Goal: Obtain resource: Download file/media

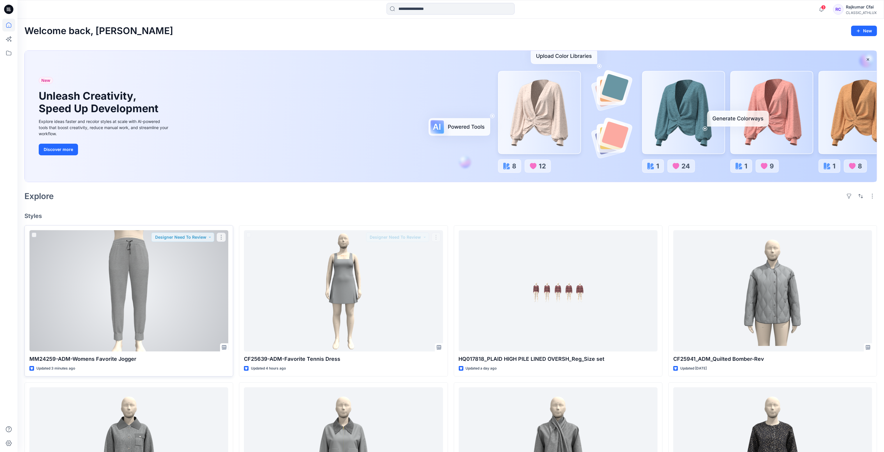
click at [150, 287] on div at bounding box center [128, 290] width 199 height 121
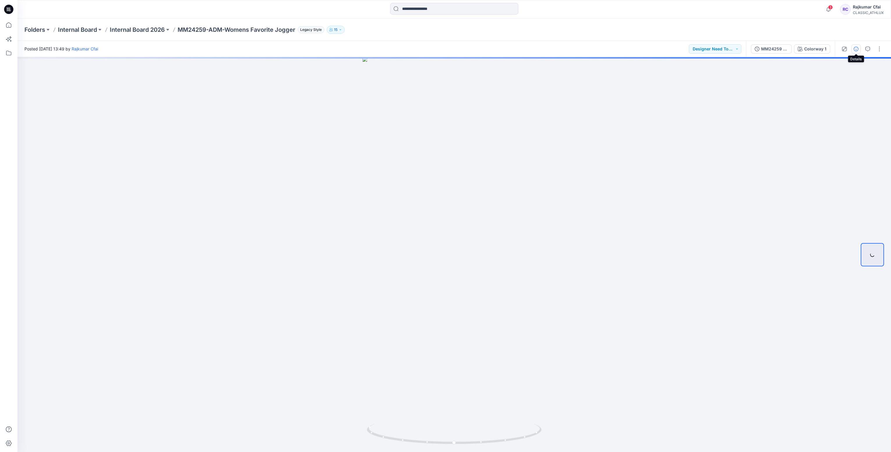
click at [854, 50] on icon "button" at bounding box center [856, 49] width 5 height 5
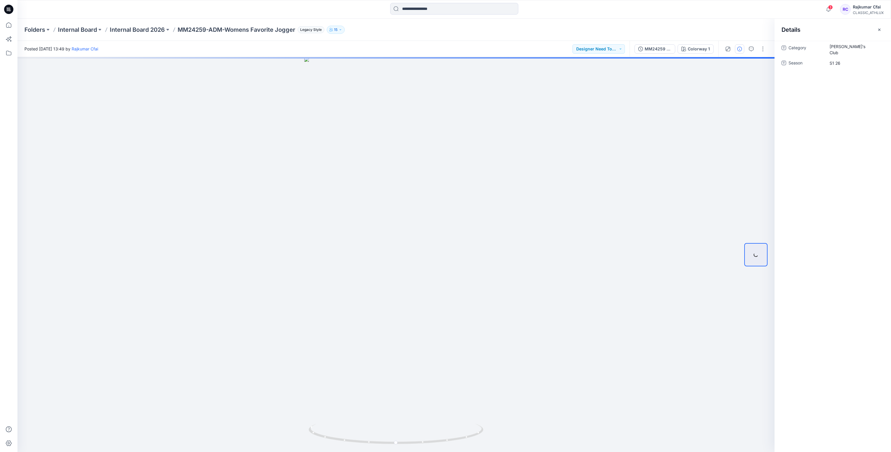
click at [9, 9] on icon at bounding box center [8, 9] width 9 height 9
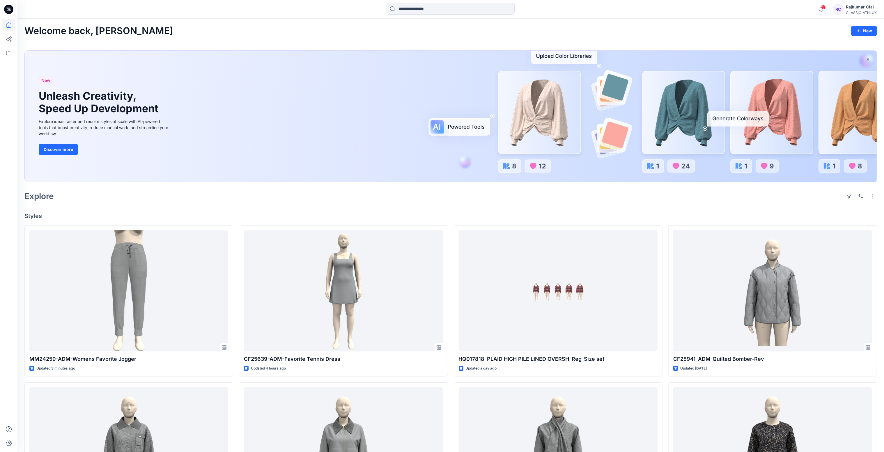
click at [291, 194] on div "Explore" at bounding box center [450, 196] width 853 height 14
click at [7, 10] on icon at bounding box center [8, 9] width 9 height 9
click at [360, 197] on div "Explore" at bounding box center [450, 196] width 853 height 14
drag, startPoint x: 387, startPoint y: 26, endPoint x: 397, endPoint y: 11, distance: 18.4
click at [387, 26] on div "Welcome back, [PERSON_NAME] New" at bounding box center [450, 31] width 853 height 11
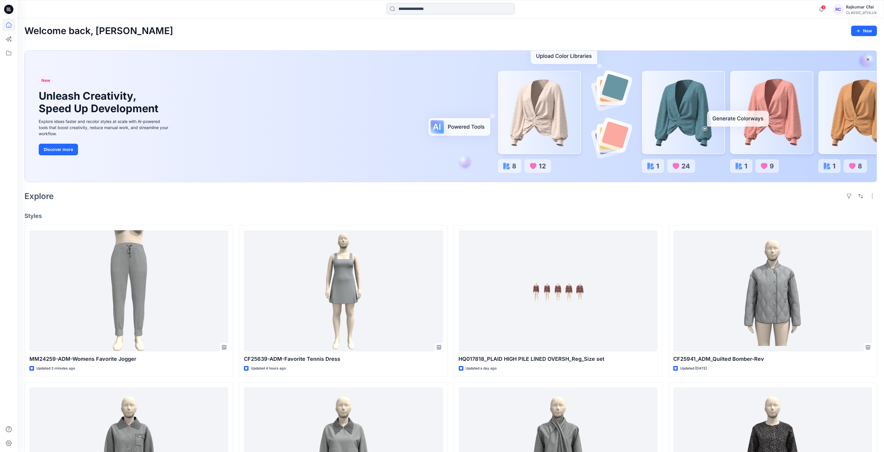
click at [400, 10] on input at bounding box center [451, 9] width 128 height 12
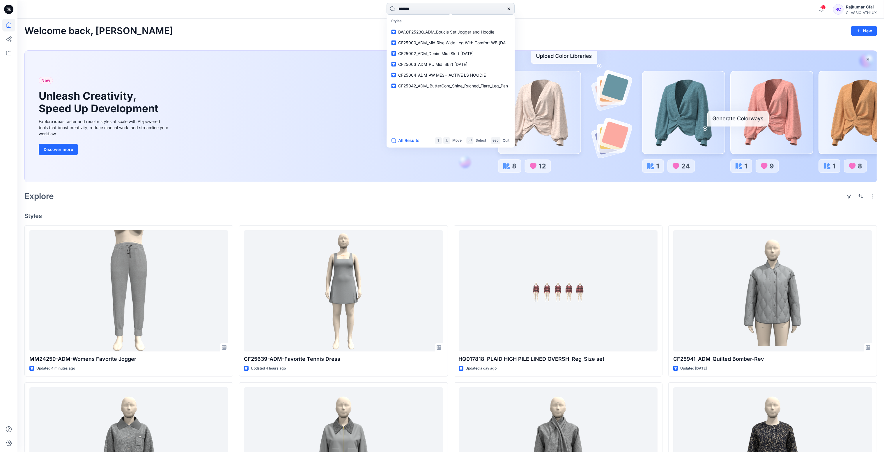
type input "*******"
click at [438, 33] on span "-ADM-COMMUTER ACTIVE SHORT" at bounding box center [450, 31] width 67 height 5
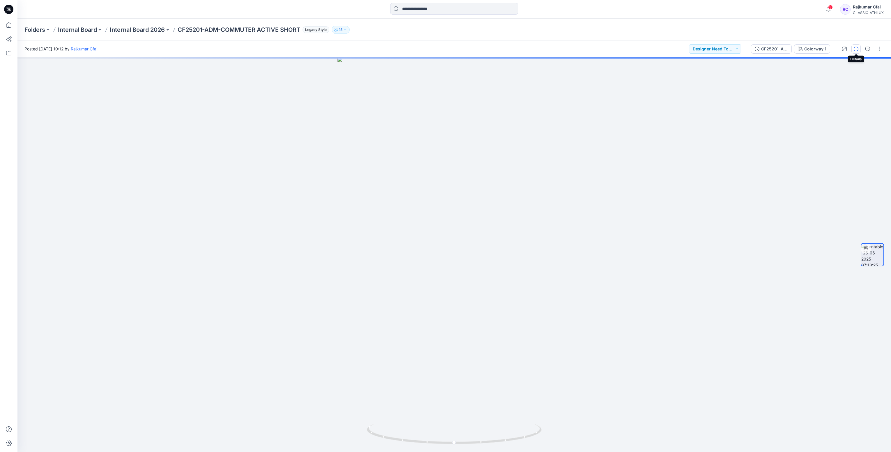
click at [852, 50] on button "button" at bounding box center [855, 48] width 9 height 9
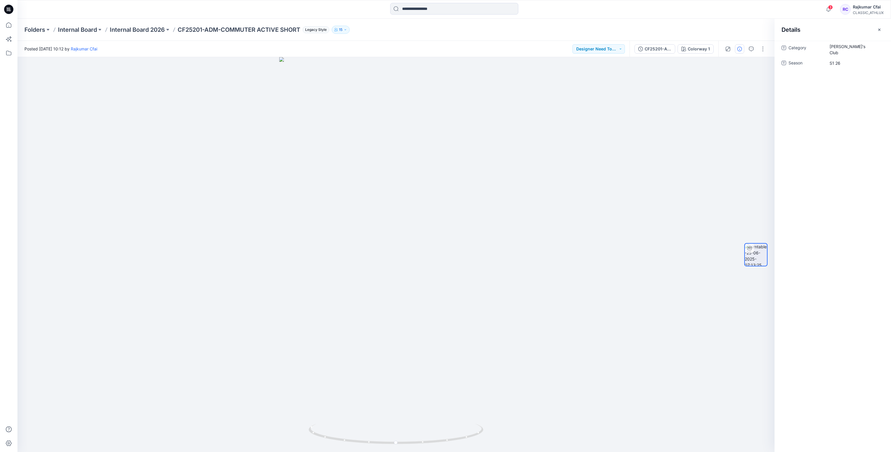
click at [659, 54] on div "CF25201-ADM-COMMUTER ACTIVE SHORT Colorway 1" at bounding box center [673, 49] width 89 height 16
click at [660, 52] on button "CF25201-ADM-COMMUTER ACTIVE SHORT" at bounding box center [654, 48] width 41 height 9
click at [876, 80] on icon at bounding box center [876, 79] width 5 height 5
click at [844, 89] on span "Download Source BW File" at bounding box center [847, 90] width 49 height 7
click at [424, 8] on input at bounding box center [454, 9] width 128 height 12
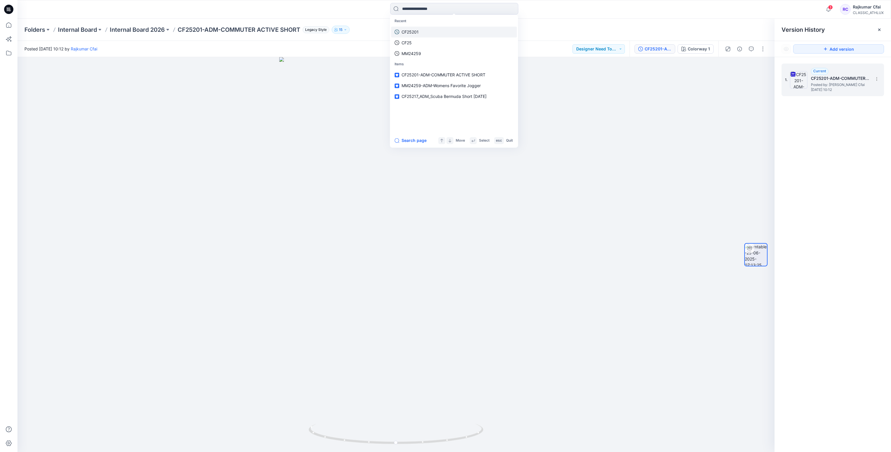
click at [409, 30] on p "CF25201" at bounding box center [409, 32] width 17 height 6
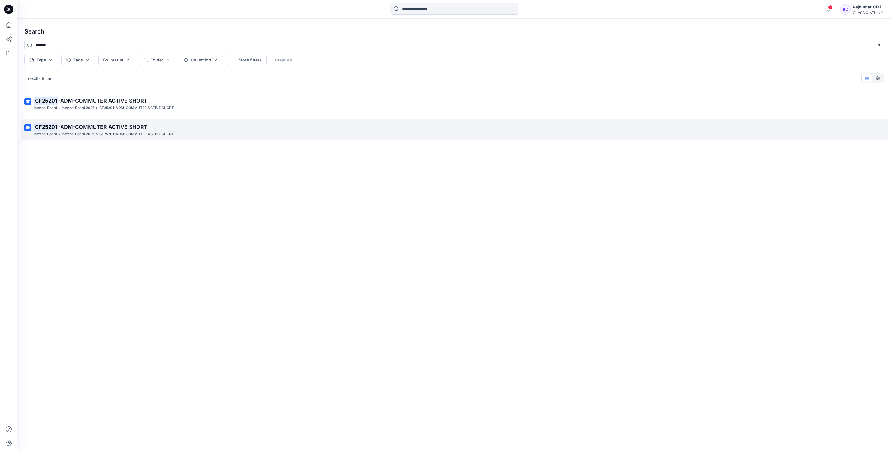
click at [122, 128] on span "-ADM-COMMUTER ACTIVE SHORT" at bounding box center [102, 127] width 89 height 6
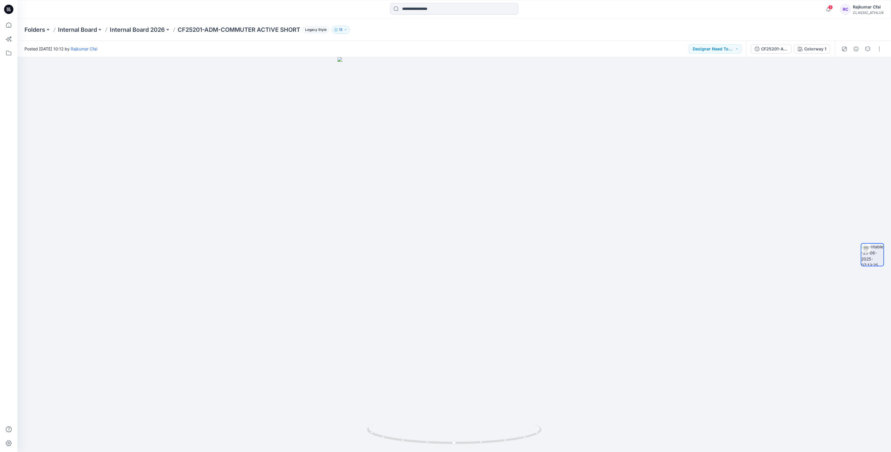
click at [13, 10] on icon at bounding box center [8, 9] width 9 height 9
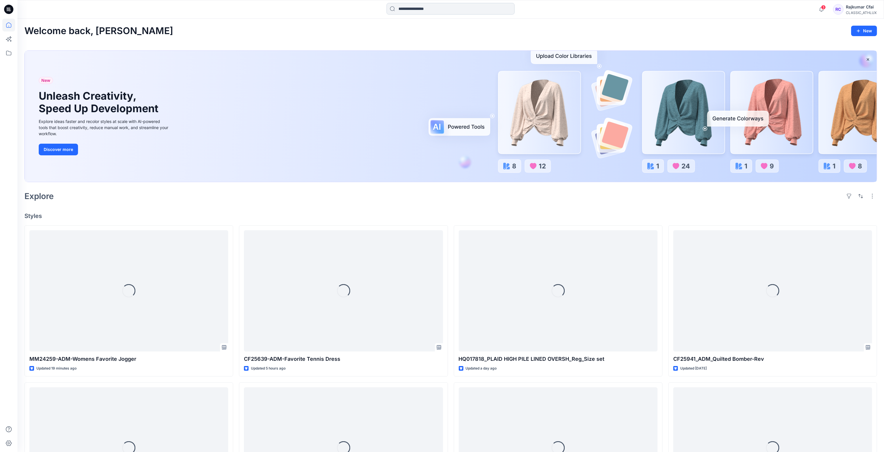
click at [432, 13] on input at bounding box center [451, 9] width 128 height 12
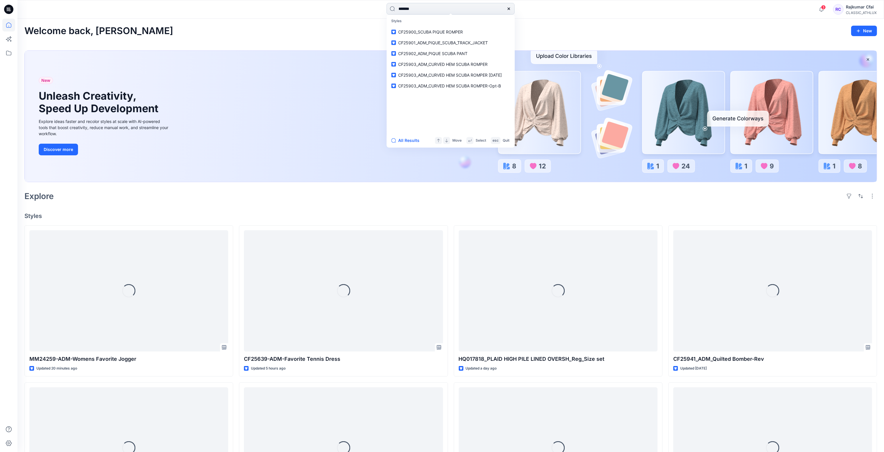
type input "*******"
click at [434, 33] on span "_ADM_WOMENS SANDWASH PIQUE POLO" at bounding box center [458, 31] width 81 height 5
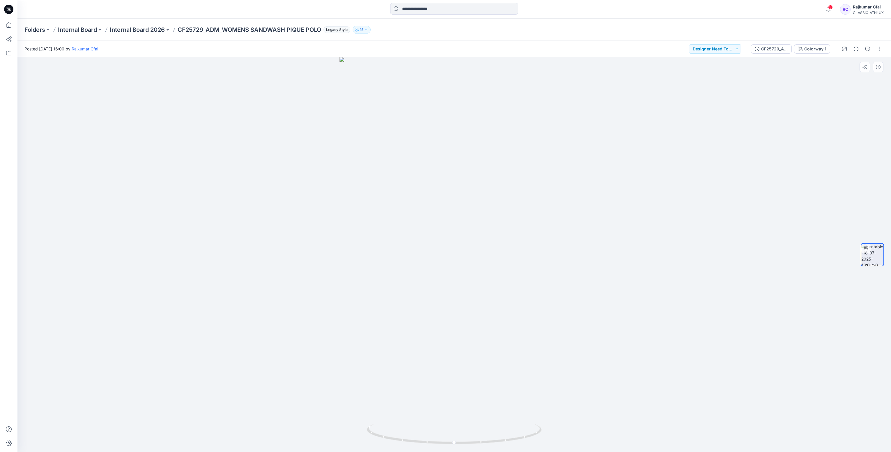
drag, startPoint x: 183, startPoint y: 174, endPoint x: 100, endPoint y: 99, distance: 111.7
click at [179, 168] on div at bounding box center [453, 254] width 873 height 395
click at [136, 118] on div at bounding box center [453, 254] width 873 height 395
